Goal: Task Accomplishment & Management: Use online tool/utility

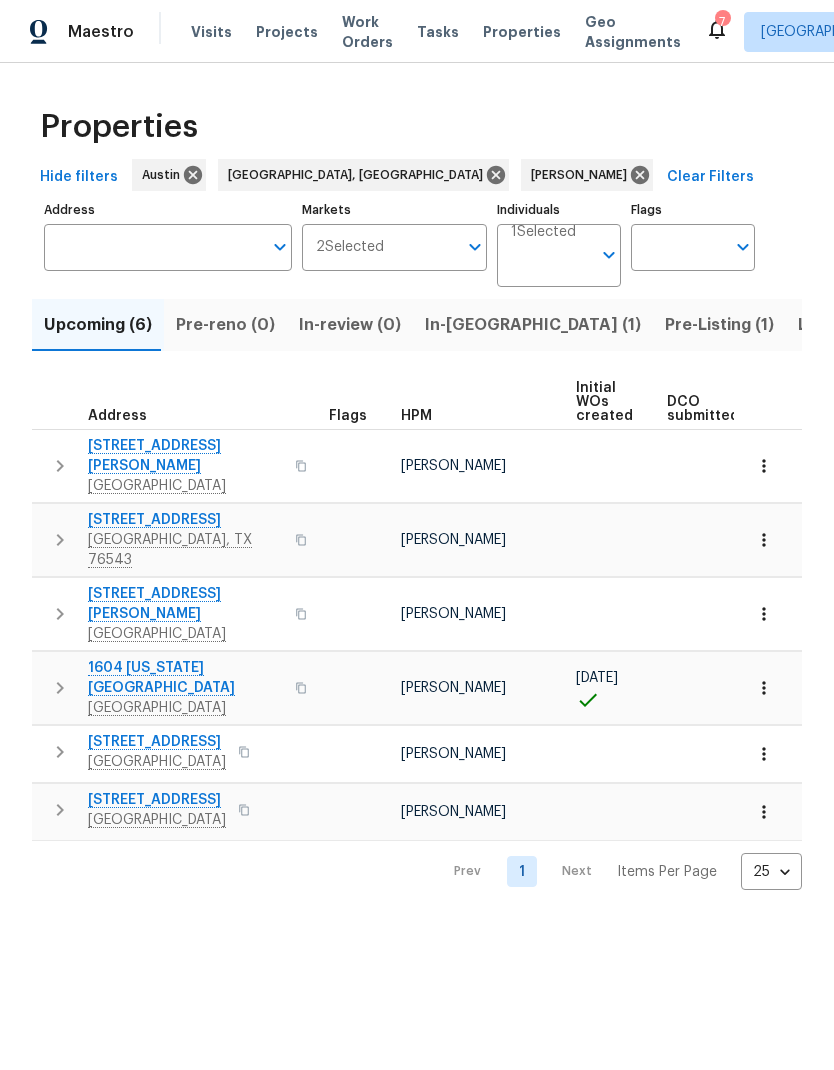
click at [665, 328] on span "Pre-Listing (1)" at bounding box center [719, 325] width 109 height 28
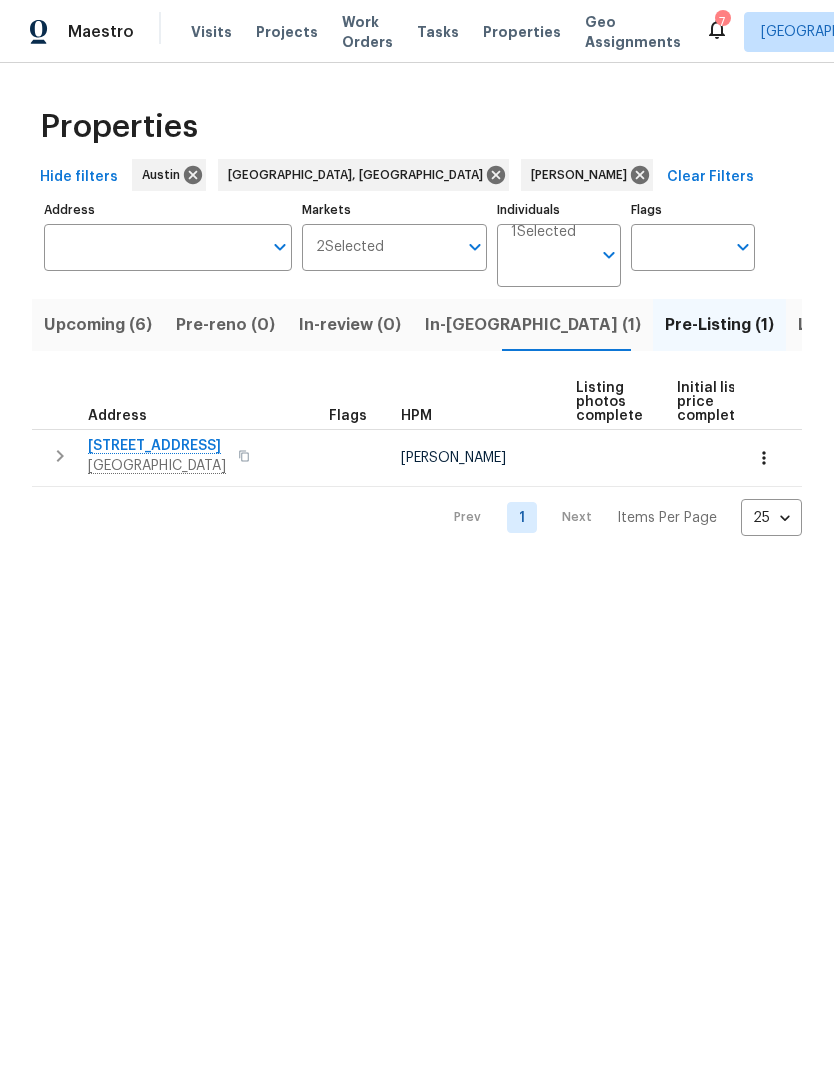
click at [768, 461] on icon "button" at bounding box center [764, 458] width 20 height 20
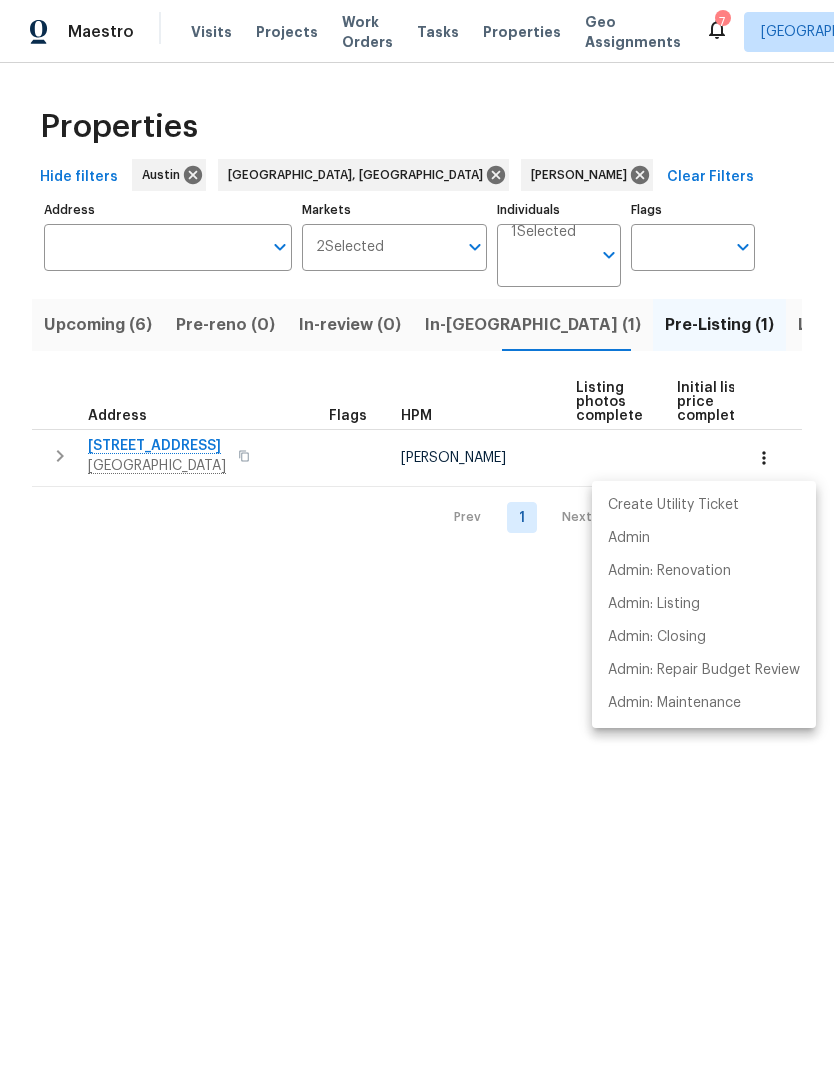
click at [213, 465] on div at bounding box center [417, 535] width 834 height 1070
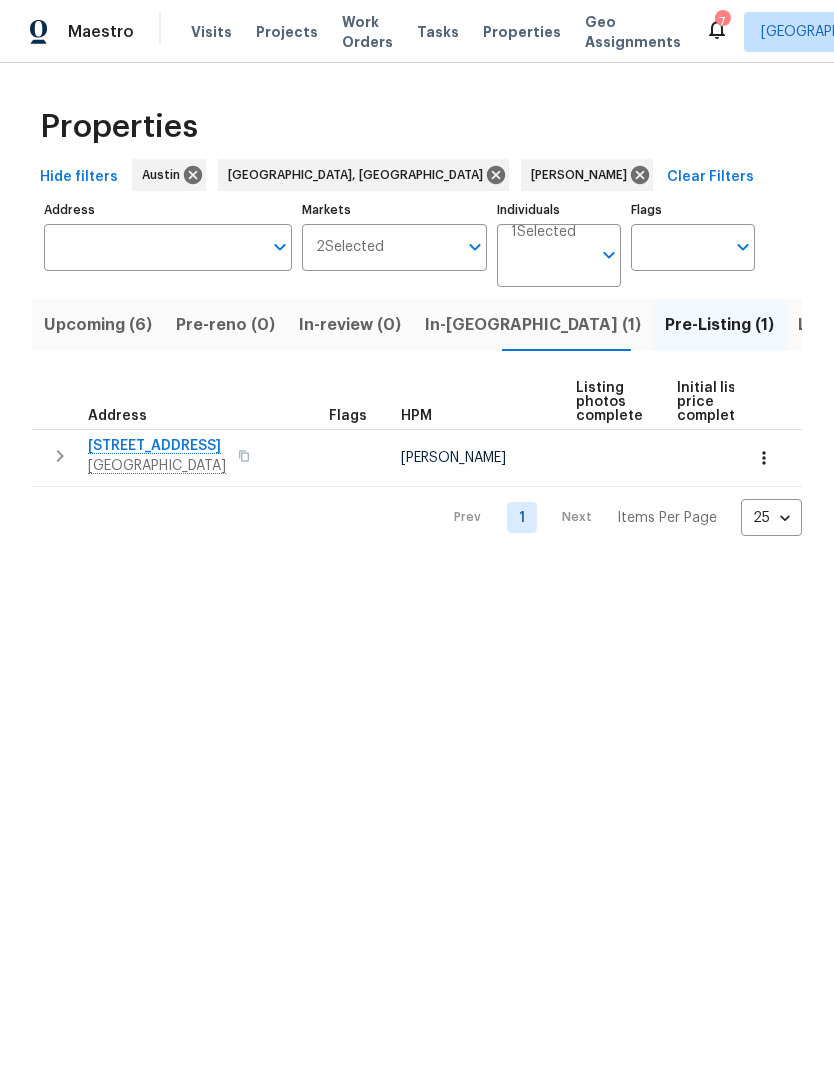
click at [160, 469] on span "Georgetown, TX 78628" at bounding box center [157, 466] width 138 height 20
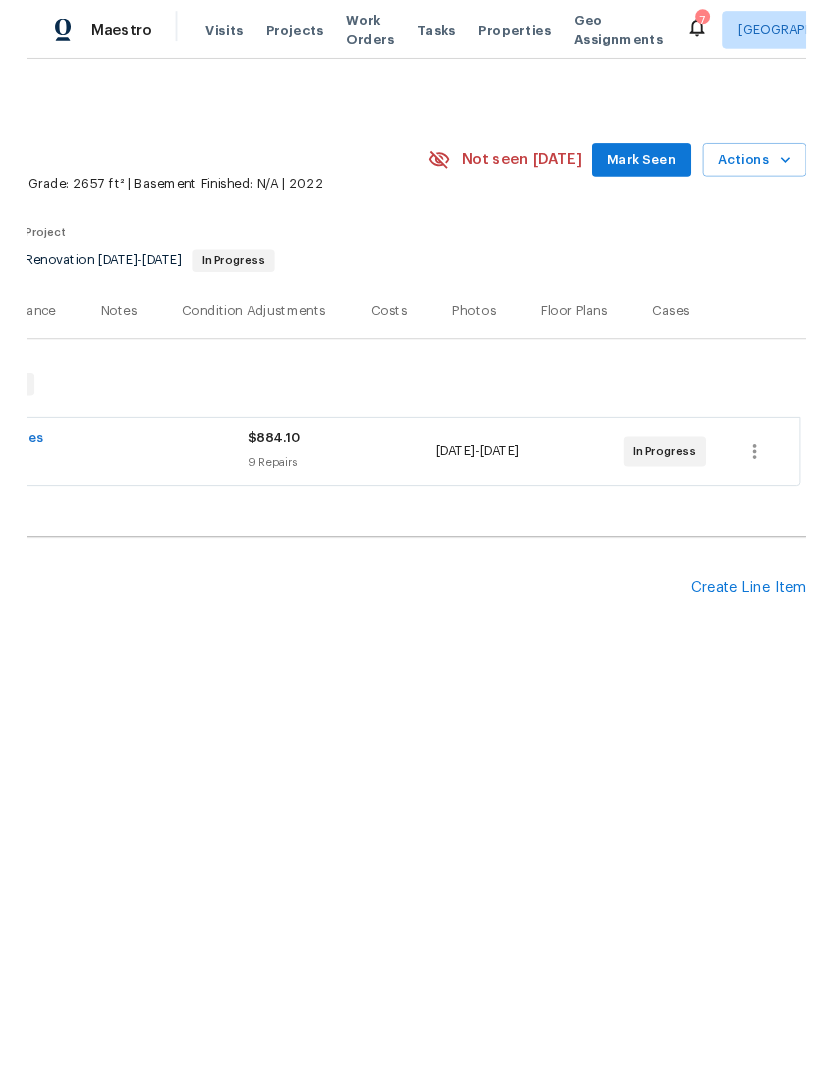
scroll to position [0, 296]
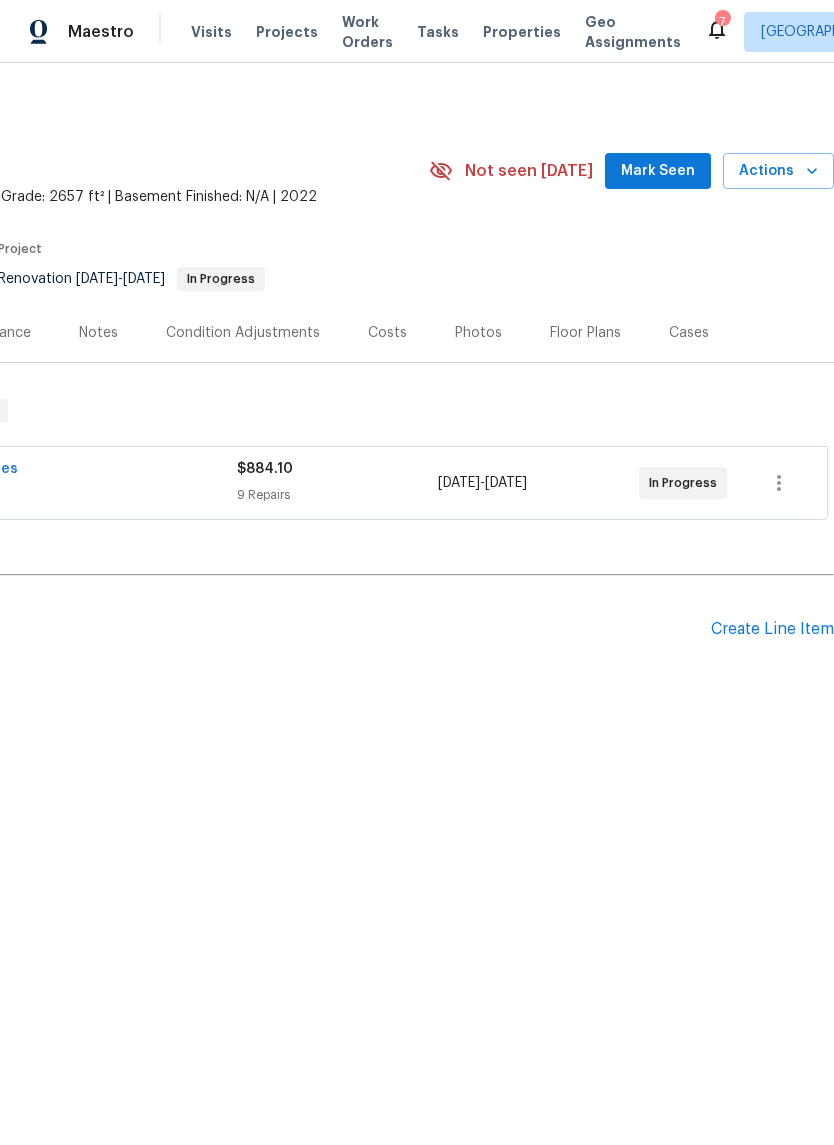
click at [793, 173] on span "Actions" at bounding box center [778, 171] width 79 height 25
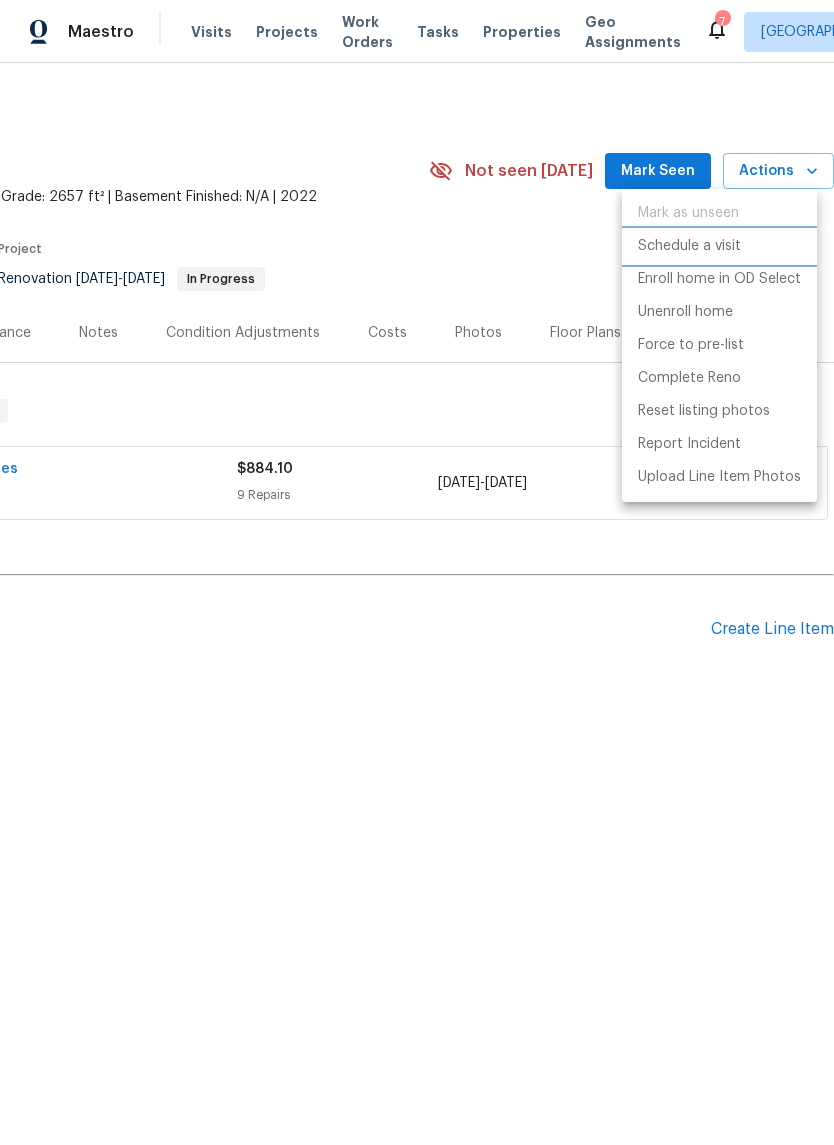
click at [746, 252] on li "Schedule a visit" at bounding box center [719, 246] width 195 height 33
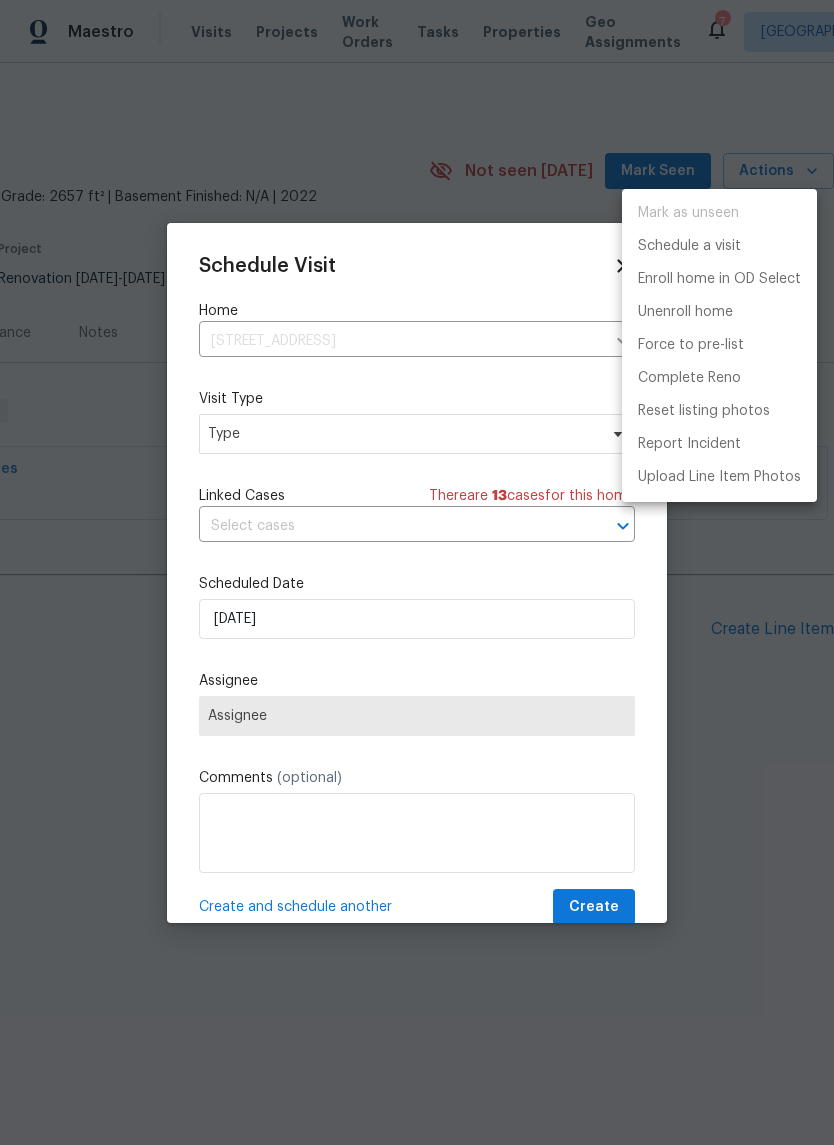
click at [406, 423] on div at bounding box center [417, 572] width 834 height 1145
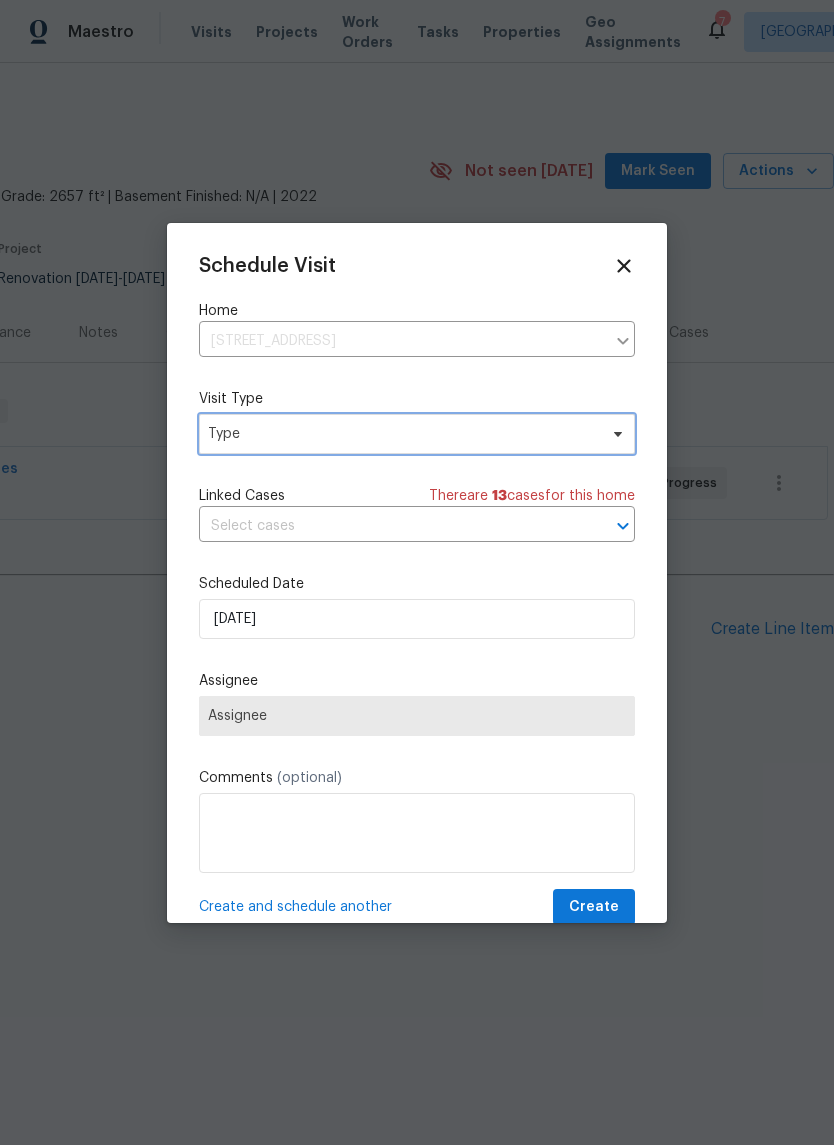
click at [409, 432] on span "Type" at bounding box center [402, 434] width 389 height 20
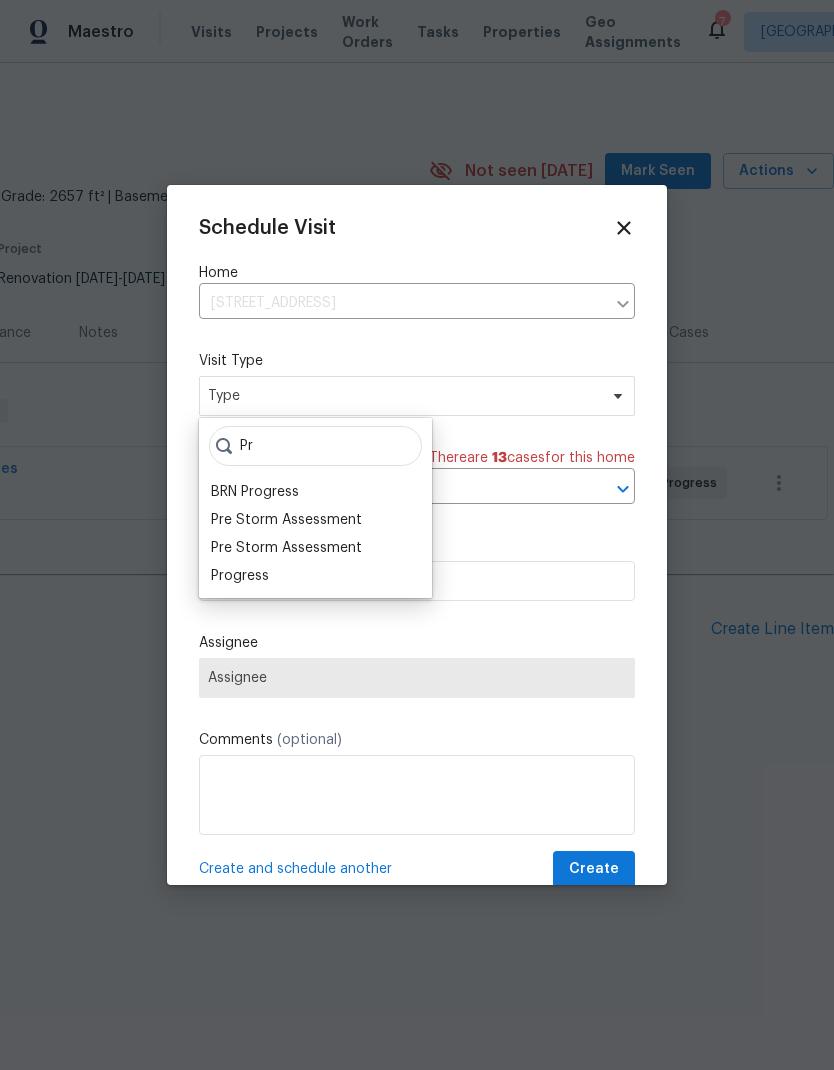
type input "Pr"
click at [318, 557] on div "Pre Storm Assessment" at bounding box center [286, 548] width 151 height 20
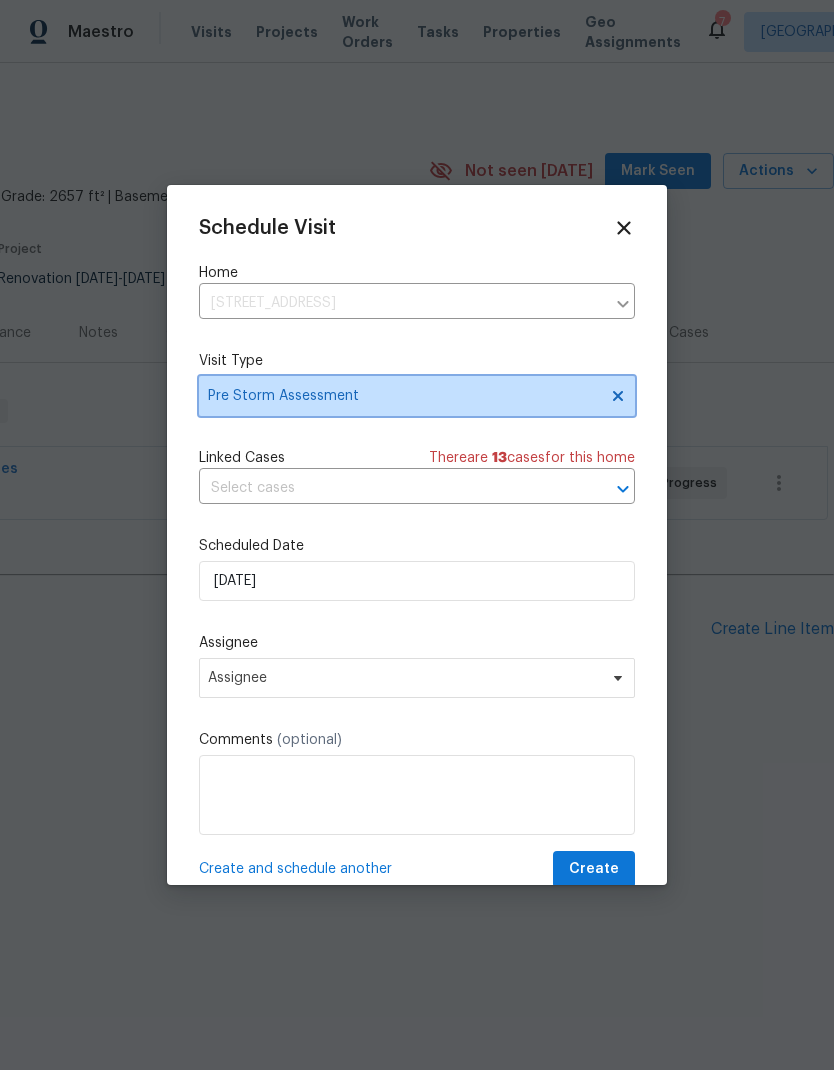
click at [609, 390] on span at bounding box center [615, 396] width 22 height 16
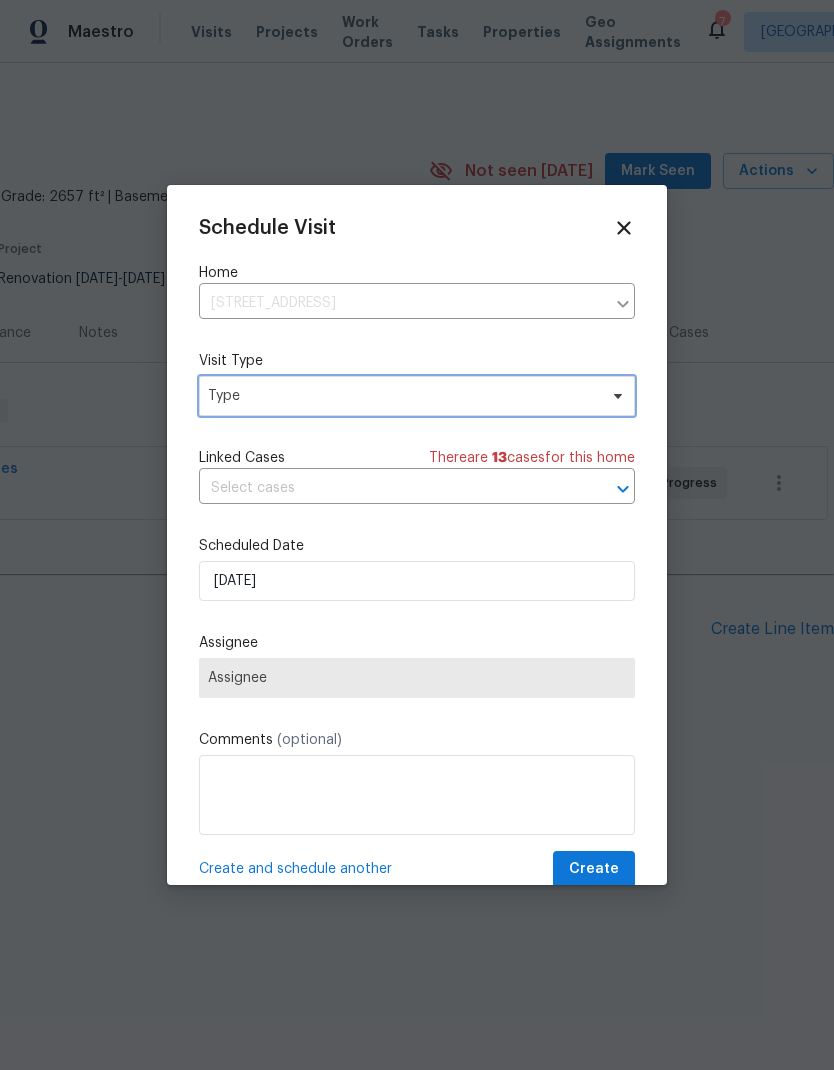
click at [490, 410] on span "Type" at bounding box center [417, 396] width 436 height 40
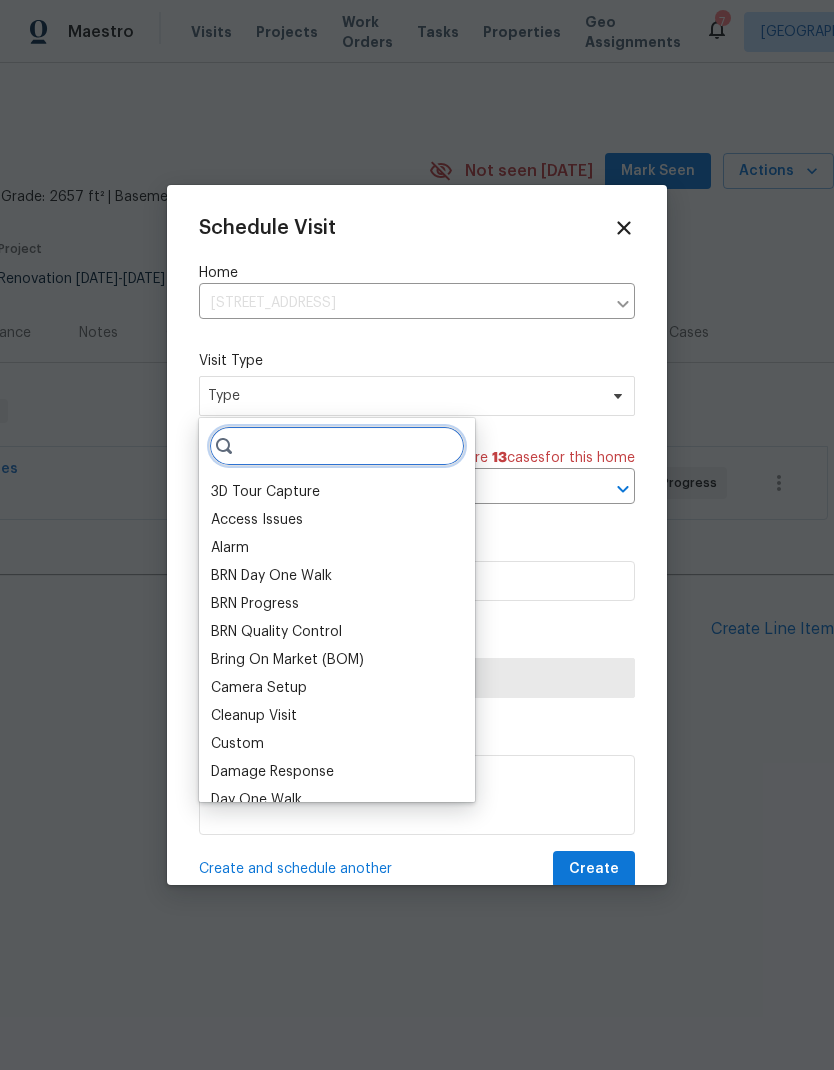
click at [347, 446] on input "search" at bounding box center [337, 446] width 256 height 40
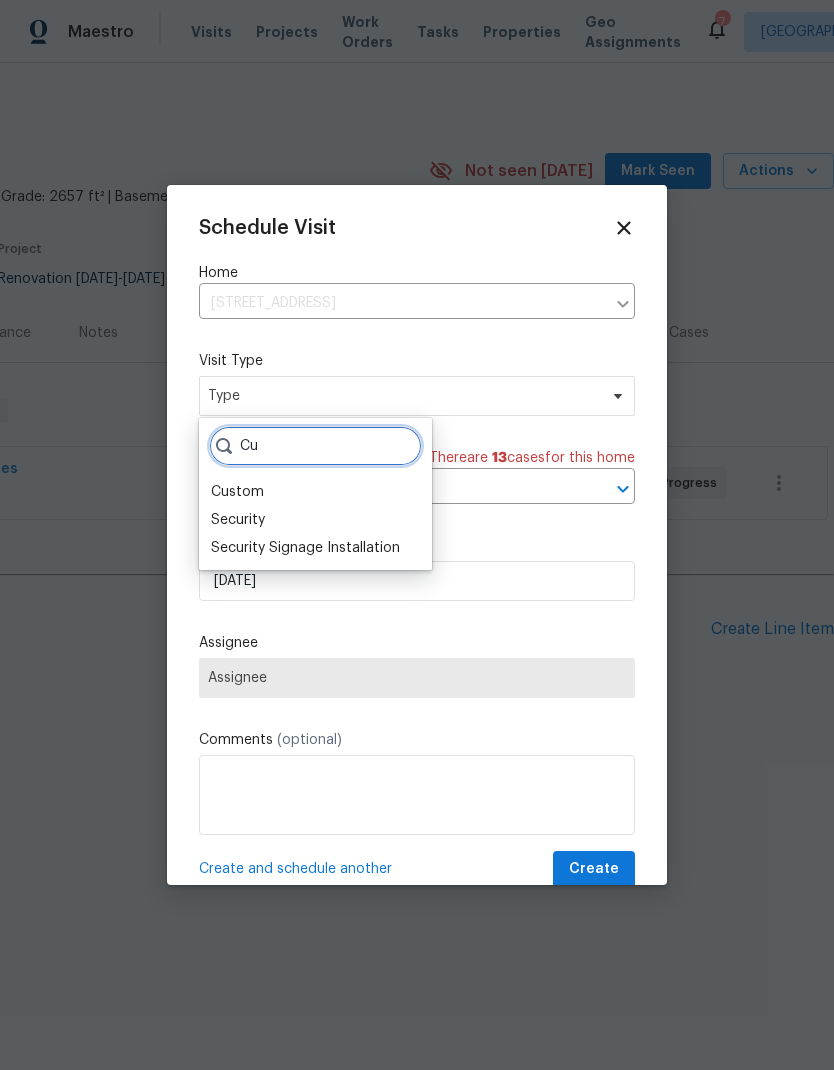
type input "Cu"
click at [293, 496] on div "Custom" at bounding box center [315, 492] width 221 height 28
click at [261, 494] on div "Custom" at bounding box center [237, 492] width 53 height 20
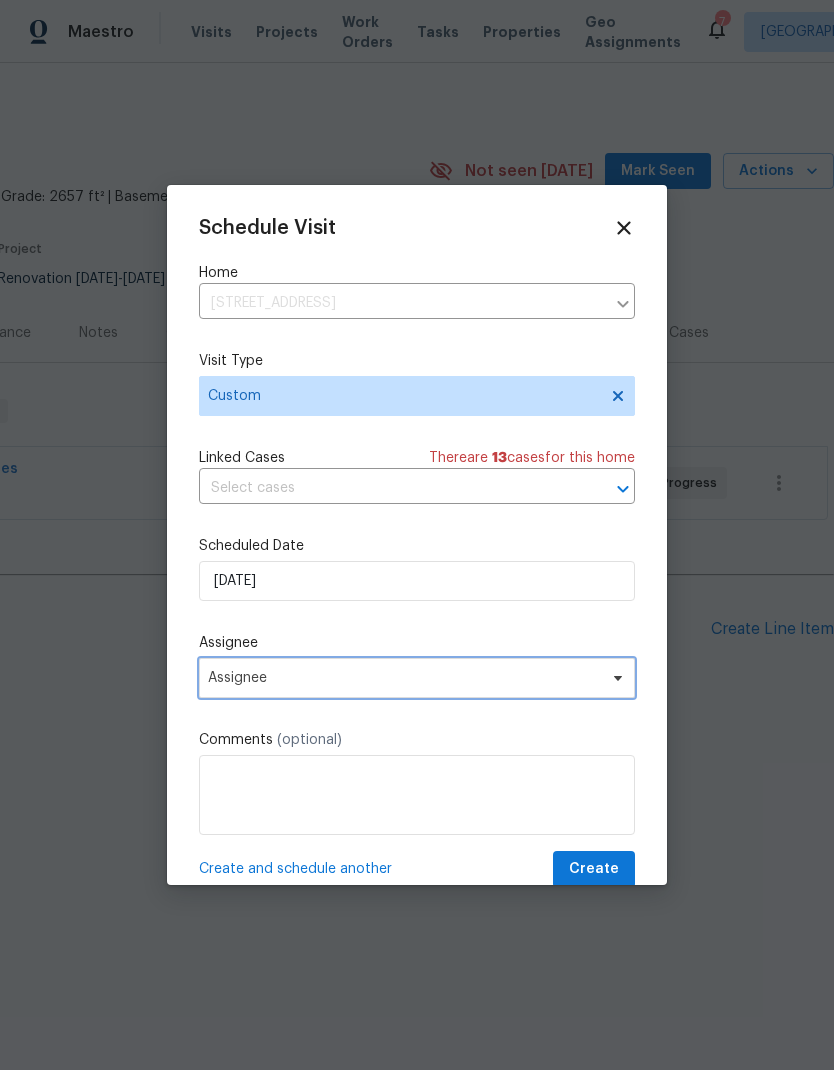
click at [364, 697] on span "Assignee" at bounding box center [417, 678] width 436 height 40
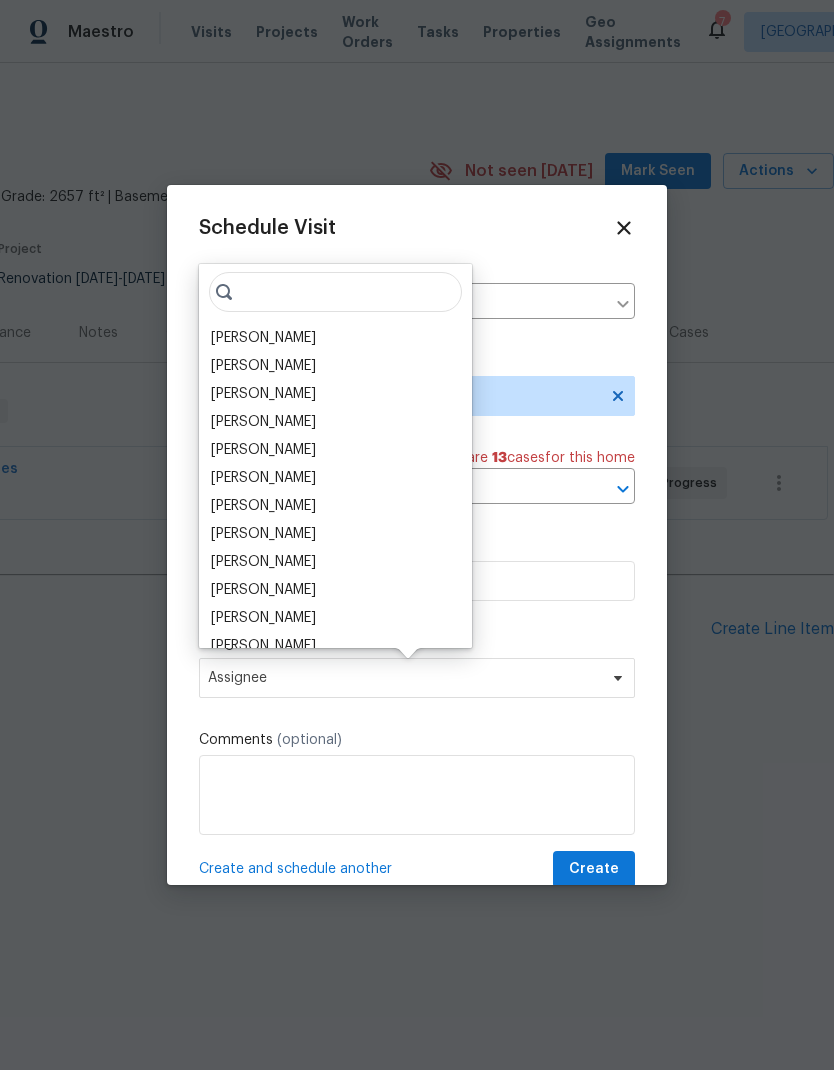
click at [316, 329] on div "[PERSON_NAME]" at bounding box center [263, 338] width 105 height 20
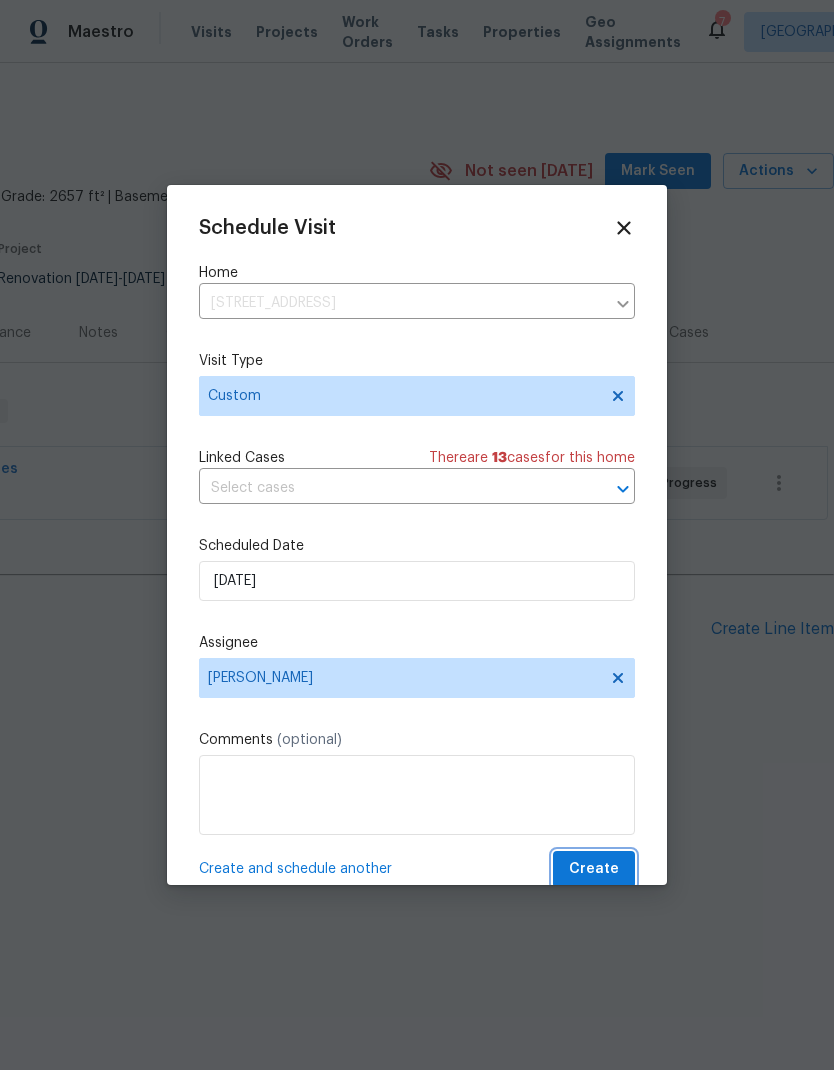
click at [607, 868] on span "Create" at bounding box center [594, 869] width 50 height 25
